Goal: Task Accomplishment & Management: Manage account settings

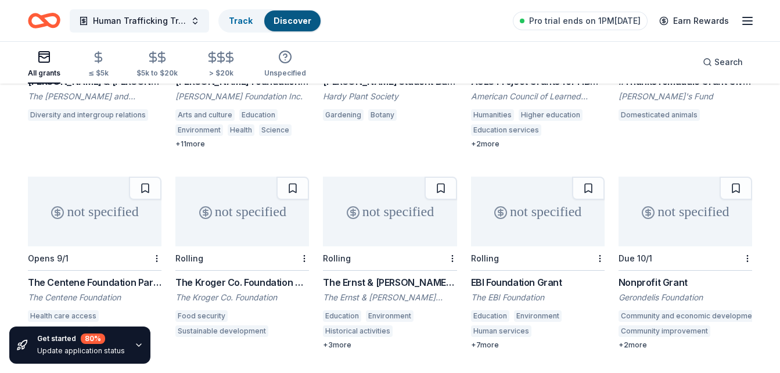
scroll to position [581, 0]
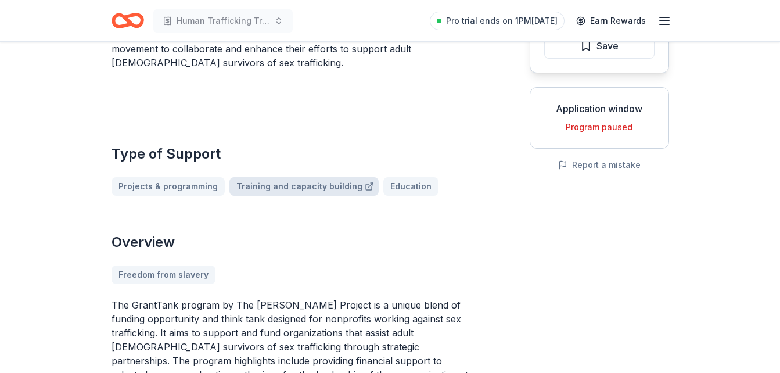
scroll to position [116, 0]
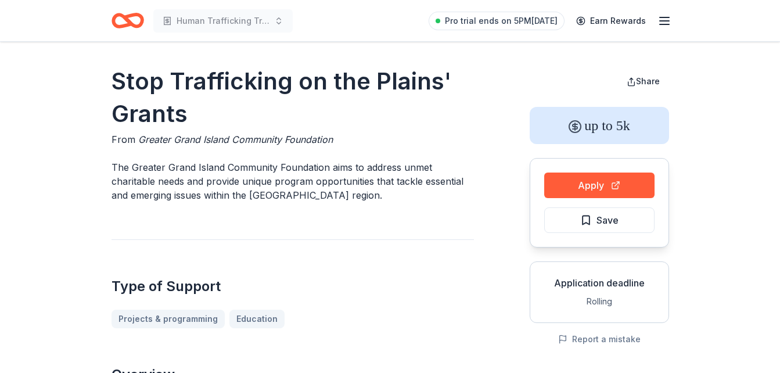
click at [116, 18] on icon "Home" at bounding box center [128, 20] width 33 height 27
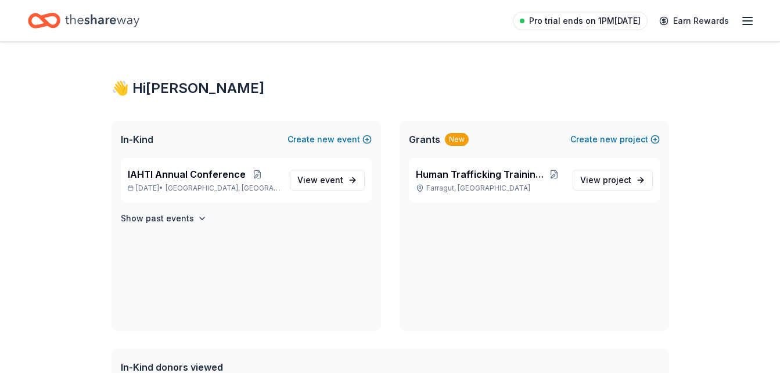
click at [618, 19] on span "Pro trial ends on 1PM[DATE]" at bounding box center [585, 21] width 112 height 14
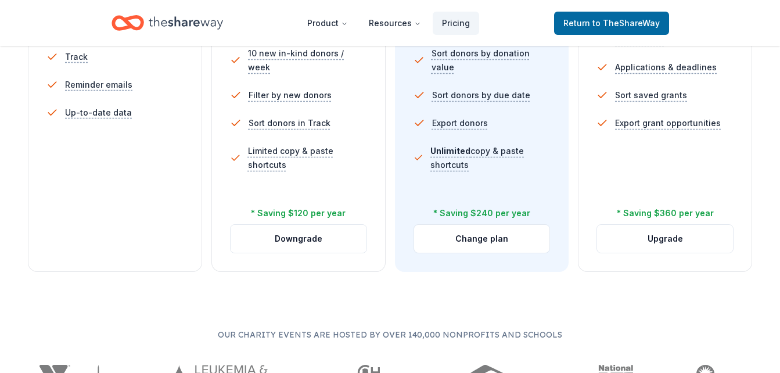
scroll to position [523, 0]
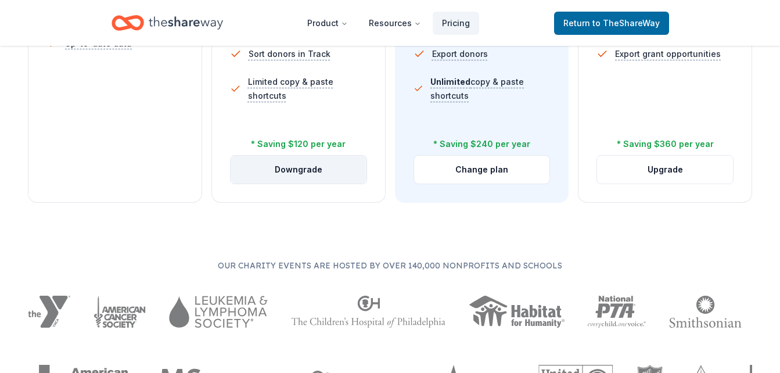
click at [299, 176] on button "Downgrade" at bounding box center [299, 170] width 136 height 28
